Goal: Task Accomplishment & Management: Use online tool/utility

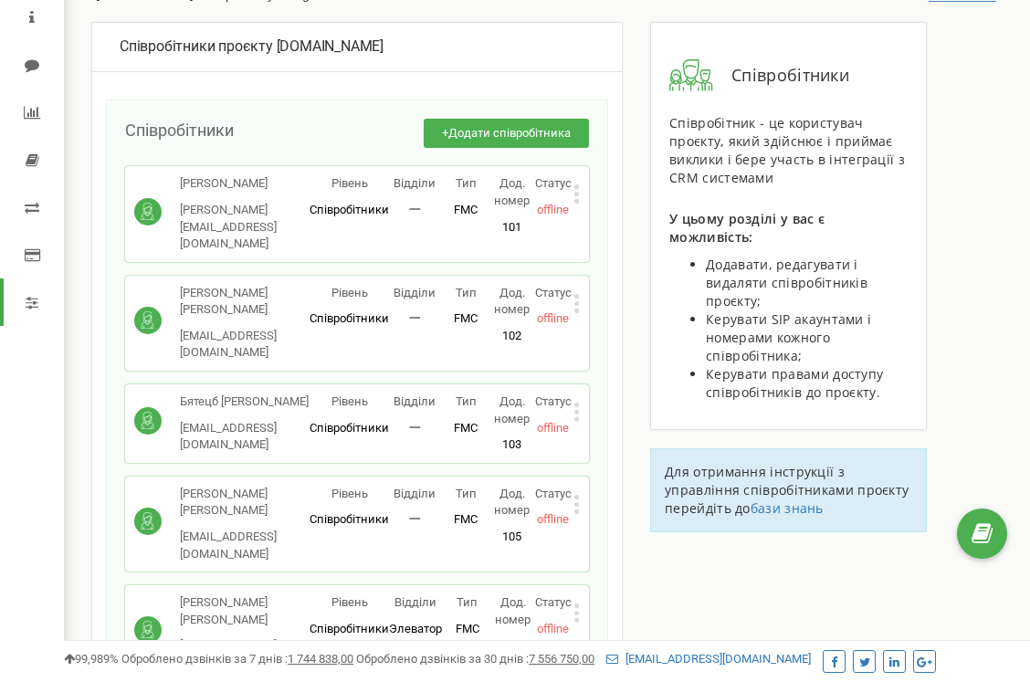
scroll to position [99, 0]
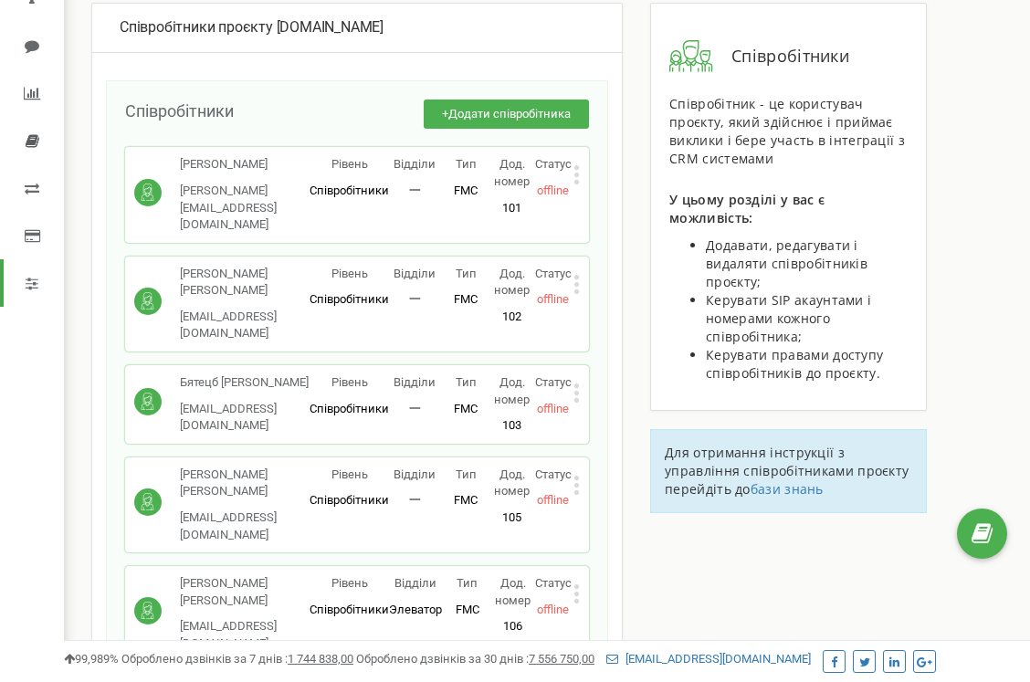
click at [34, 145] on icon at bounding box center [33, 140] width 14 height 15
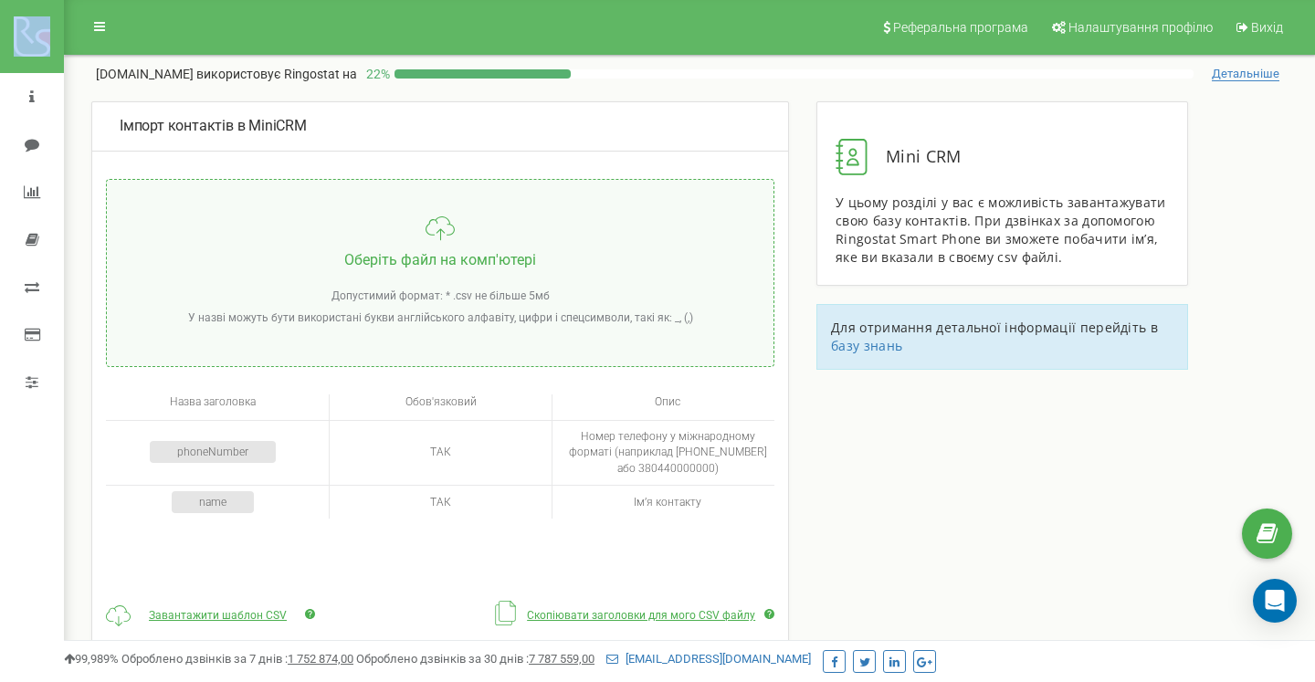
drag, startPoint x: 62, startPoint y: 42, endPoint x: 175, endPoint y: 42, distance: 113.2
click at [176, 42] on div "dom-market.com Проєкти dom-market.com Дашборд Центр звернень Аналiтика Mini CRM…" at bounding box center [657, 548] width 1315 height 1096
click at [92, 30] on link at bounding box center [99, 26] width 35 height 27
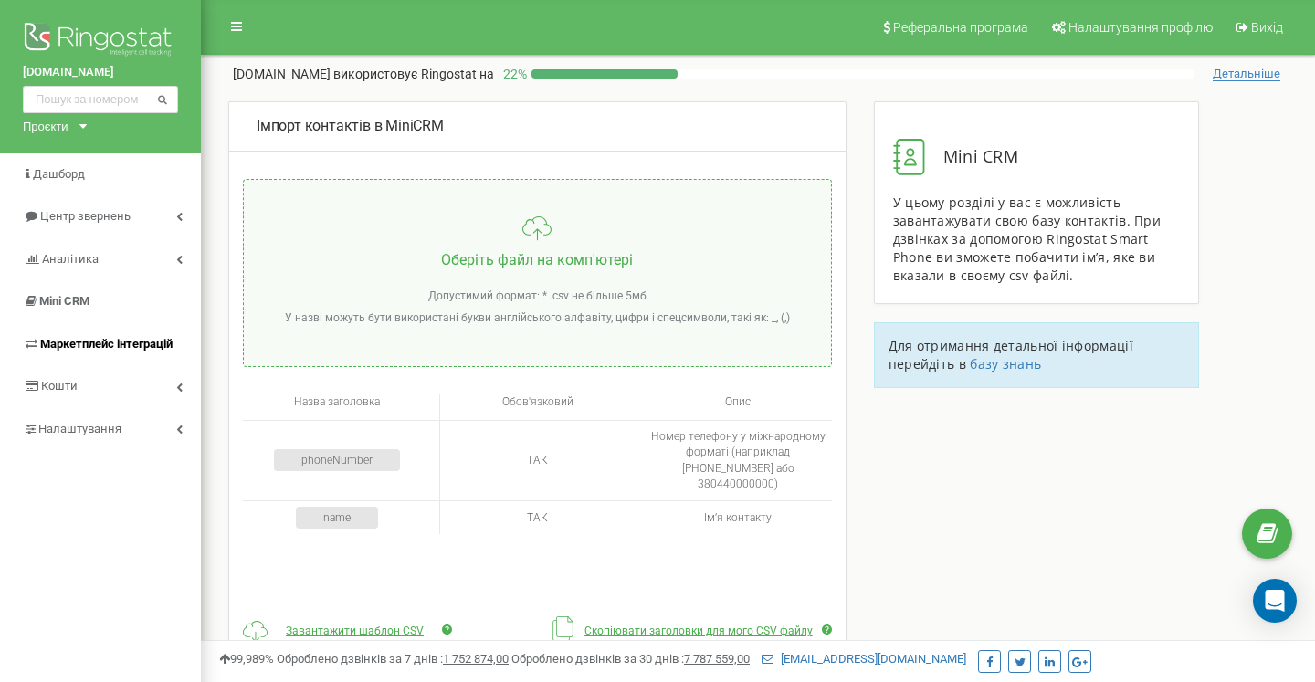
click at [143, 347] on span "Маркетплейс інтеграцій" at bounding box center [106, 344] width 132 height 14
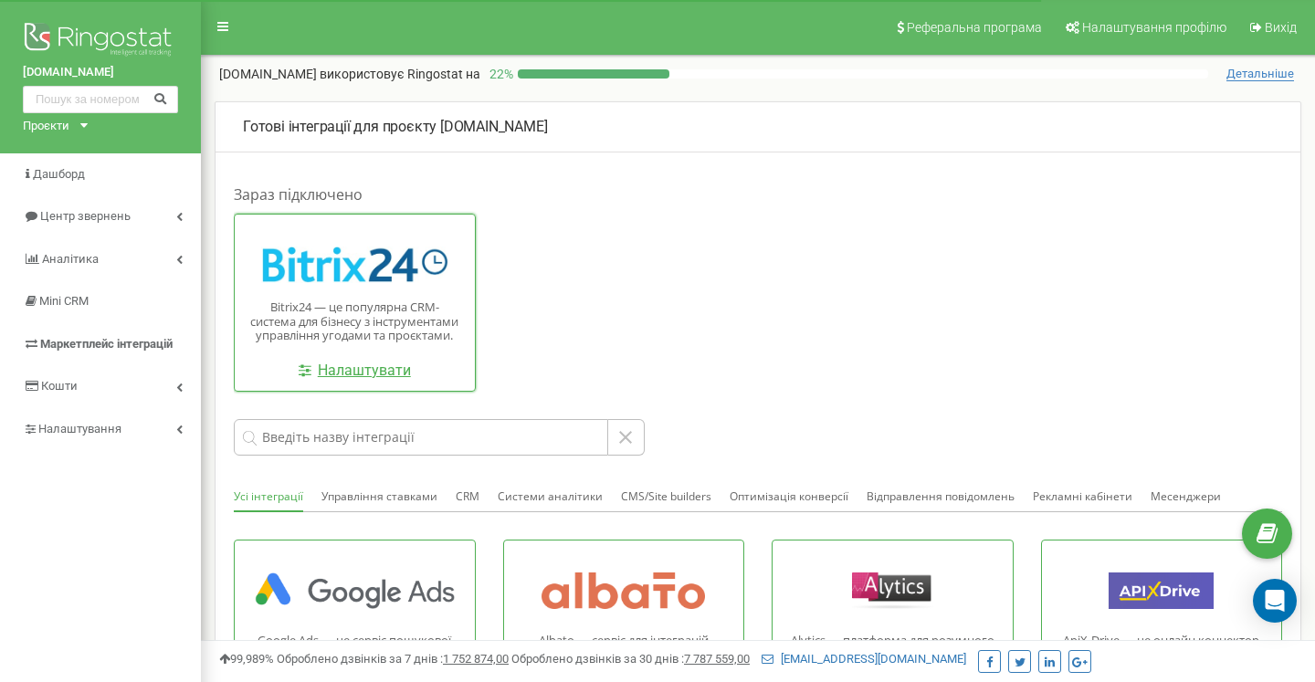
click at [371, 375] on link "Налаштувати" at bounding box center [355, 371] width 112 height 21
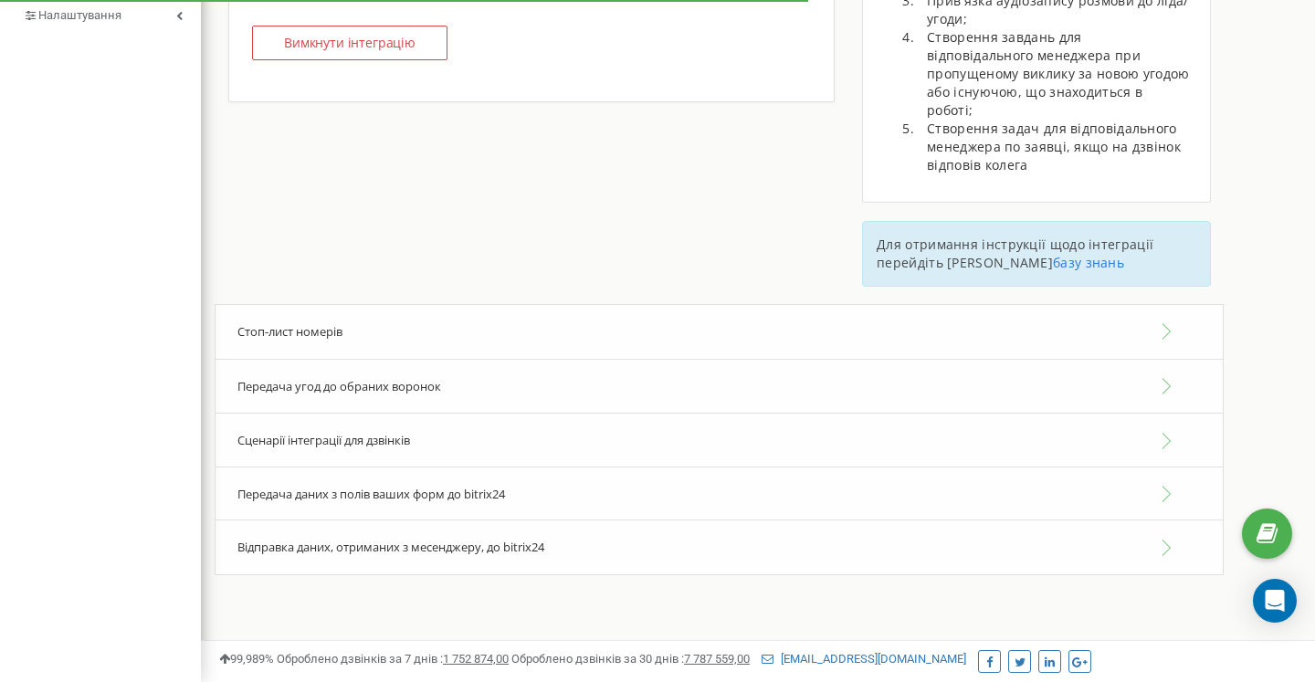
scroll to position [432, 0]
click at [387, 432] on span "Сценарії інтеграції для дзвінків" at bounding box center [323, 440] width 173 height 16
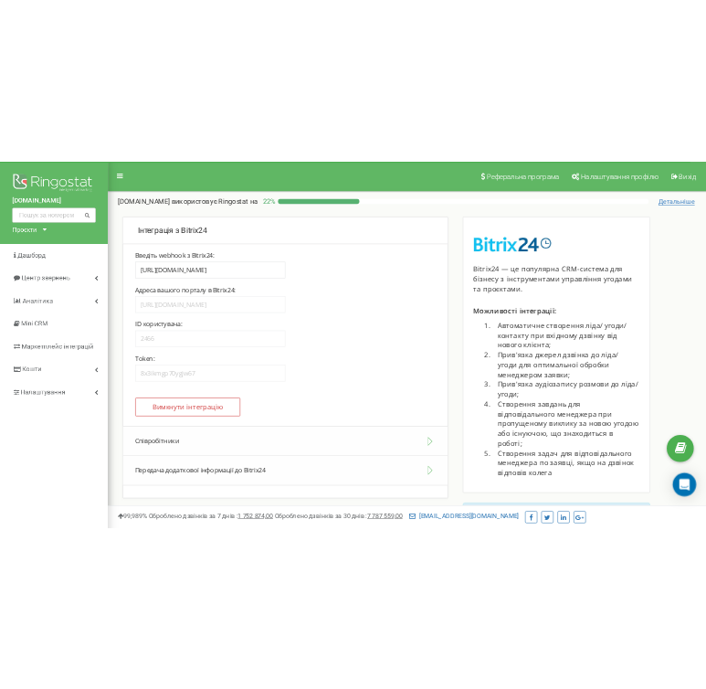
scroll to position [0, 0]
